Goal: Check status: Check status

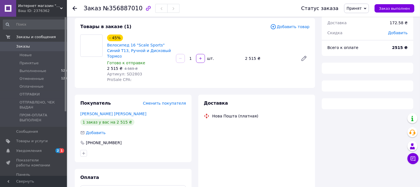
scroll to position [30, 0]
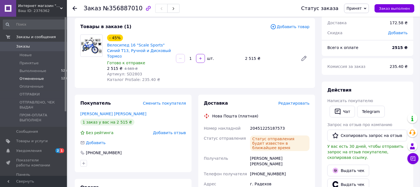
click at [20, 47] on span "Заказы" at bounding box center [23, 46] width 14 height 5
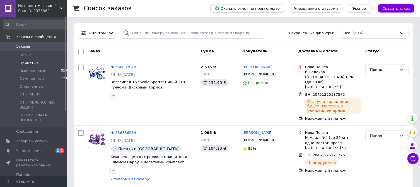
click at [45, 63] on li "Принятые 5" at bounding box center [36, 63] width 72 height 8
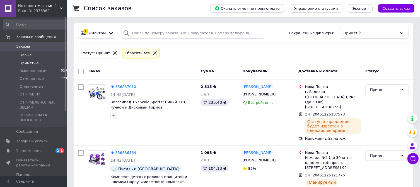
click at [26, 57] on span "Новые" at bounding box center [26, 55] width 12 height 5
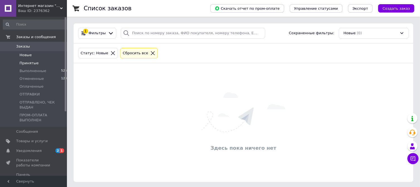
click at [32, 64] on span "Принятые" at bounding box center [29, 63] width 19 height 5
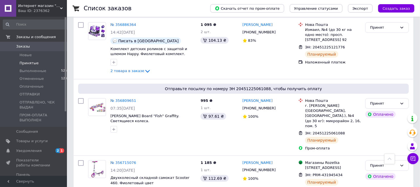
scroll to position [165, 0]
